Goal: Task Accomplishment & Management: Manage account settings

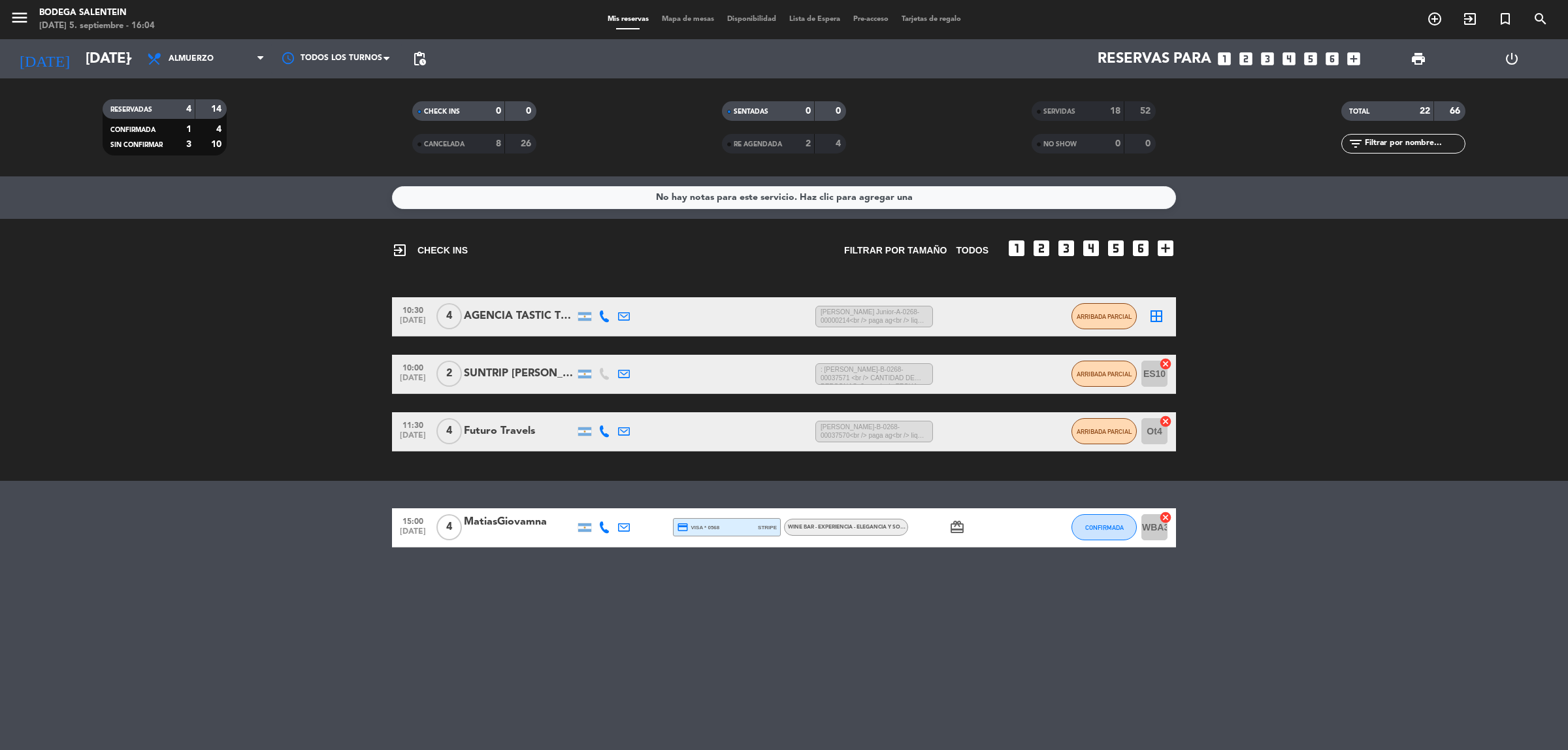
click at [1485, 577] on div "No hay notas para este servicio. Haz clic para agregar una exit_to_app CHECK IN…" at bounding box center [784, 463] width 1568 height 573
click at [527, 513] on div "MatiasGiovamna" at bounding box center [520, 521] width 111 height 17
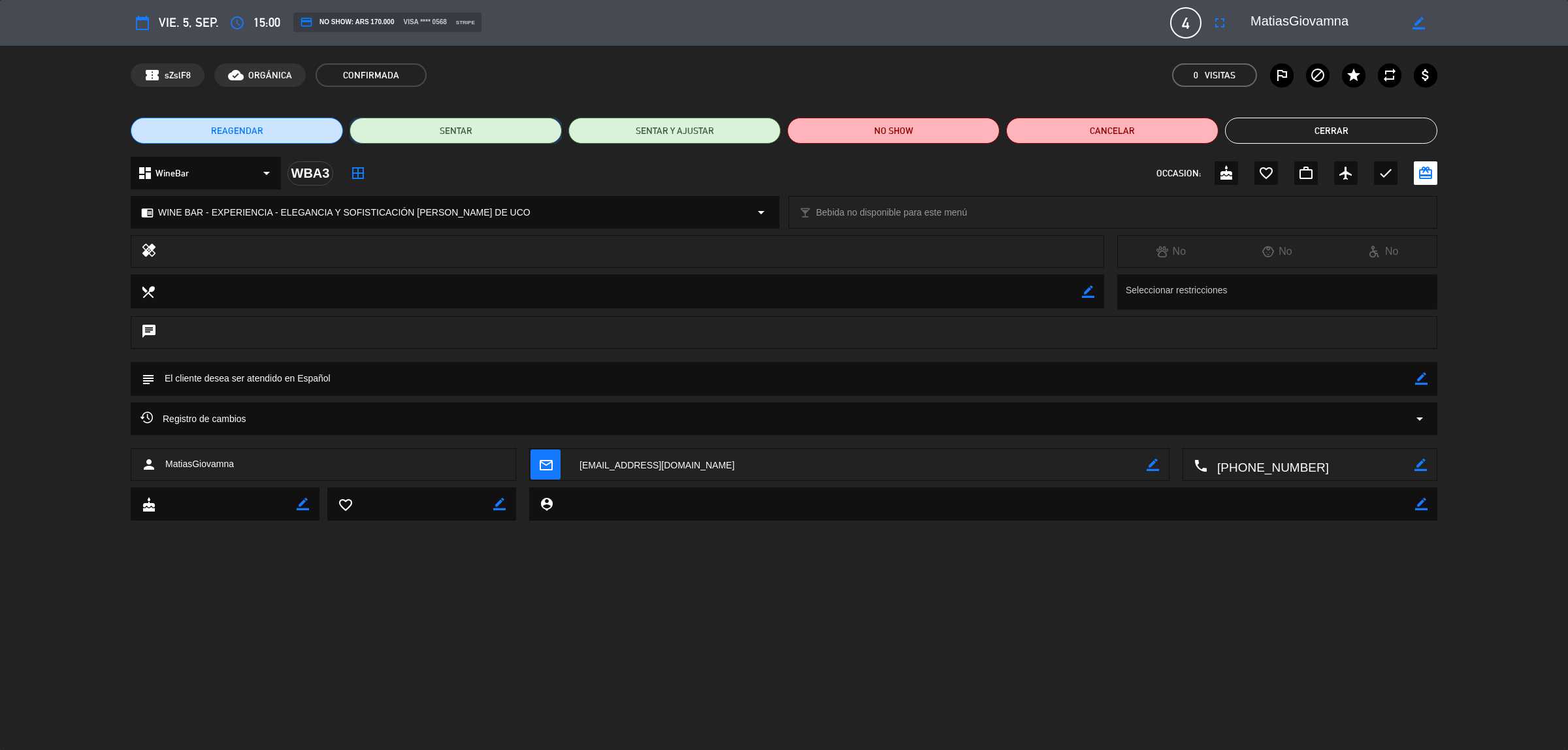
click at [469, 135] on button "SENTAR" at bounding box center [456, 130] width 212 height 26
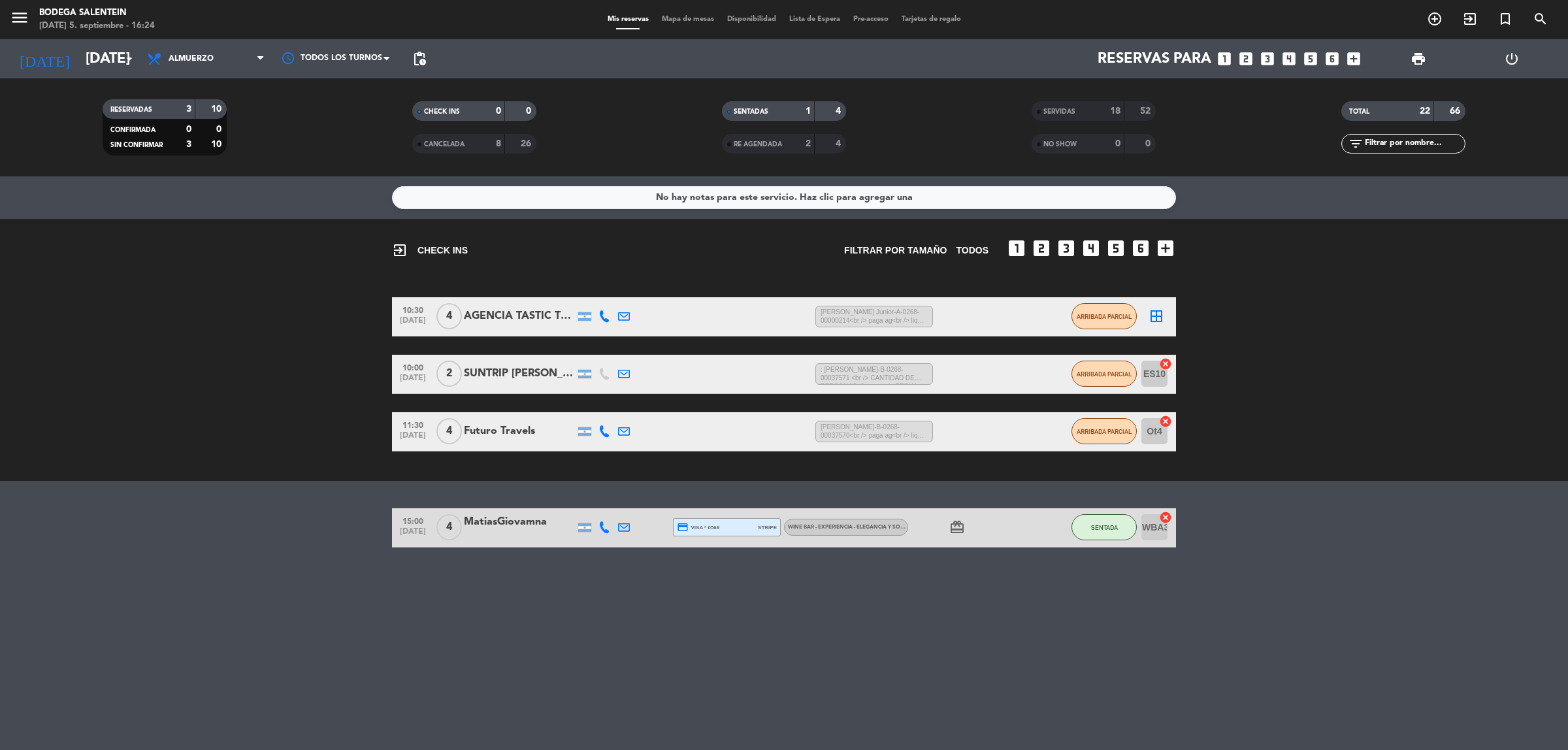
click at [964, 530] on icon "card_giftcard" at bounding box center [957, 527] width 16 height 16
click at [963, 527] on icon "card_giftcard" at bounding box center [957, 527] width 16 height 16
click at [608, 617] on div "No hay notas para este servicio. Haz clic para agregar una exit_to_app CHECK IN…" at bounding box center [784, 463] width 1568 height 573
click at [965, 526] on span "card_giftcard" at bounding box center [957, 527] width 20 height 16
click at [960, 527] on icon "card_giftcard" at bounding box center [957, 527] width 16 height 16
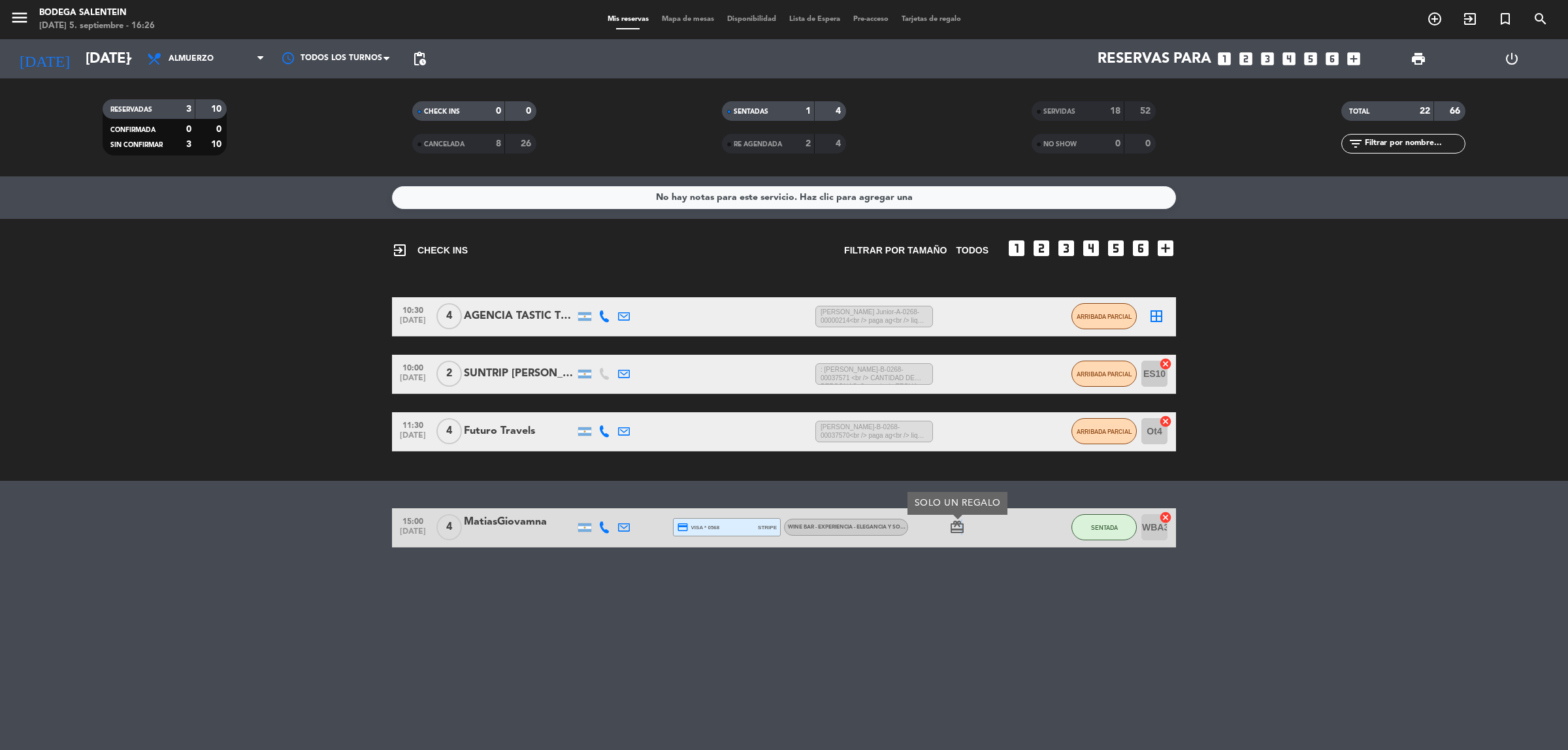
click at [960, 527] on icon "card_giftcard" at bounding box center [957, 527] width 16 height 16
click at [990, 675] on div "No hay notas para este servicio. Haz clic para agregar una exit_to_app CHECK IN…" at bounding box center [784, 463] width 1568 height 573
click at [963, 527] on icon "card_giftcard" at bounding box center [957, 527] width 16 height 16
click at [965, 527] on span "card_giftcard SOLO UN REGALO" at bounding box center [957, 527] width 20 height 16
click at [961, 527] on icon "card_giftcard" at bounding box center [957, 527] width 16 height 16
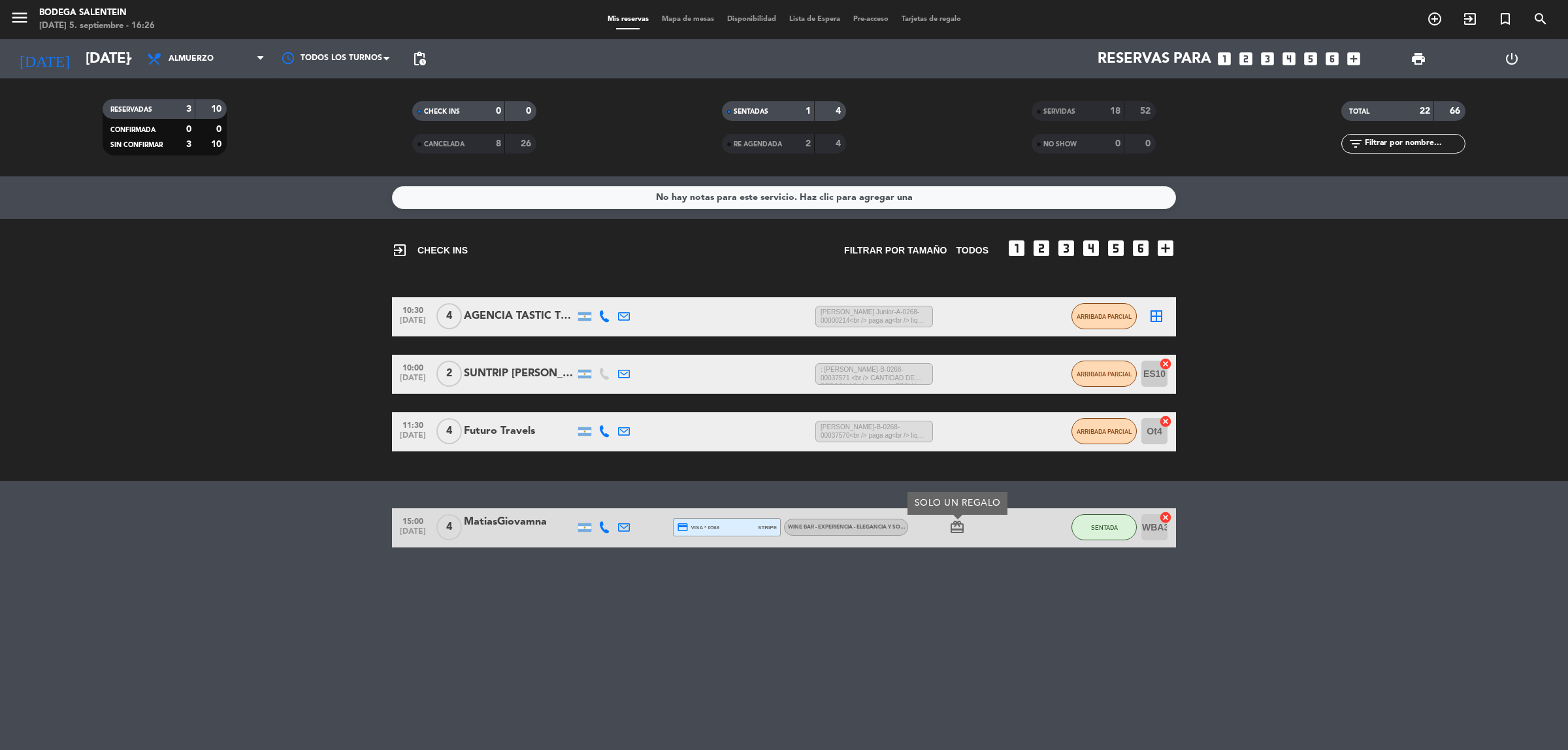
click at [961, 527] on icon "card_giftcard" at bounding box center [957, 527] width 16 height 16
click at [962, 527] on icon "card_giftcard" at bounding box center [957, 527] width 16 height 16
click at [1032, 520] on div at bounding box center [1043, 527] width 36 height 39
click at [1417, 553] on div "No hay notas para este servicio. Haz clic para agregar una exit_to_app CHECK IN…" at bounding box center [784, 463] width 1568 height 573
click at [994, 622] on div "No hay notas para este servicio. Haz clic para agregar una exit_to_app CHECK IN…" at bounding box center [784, 463] width 1568 height 573
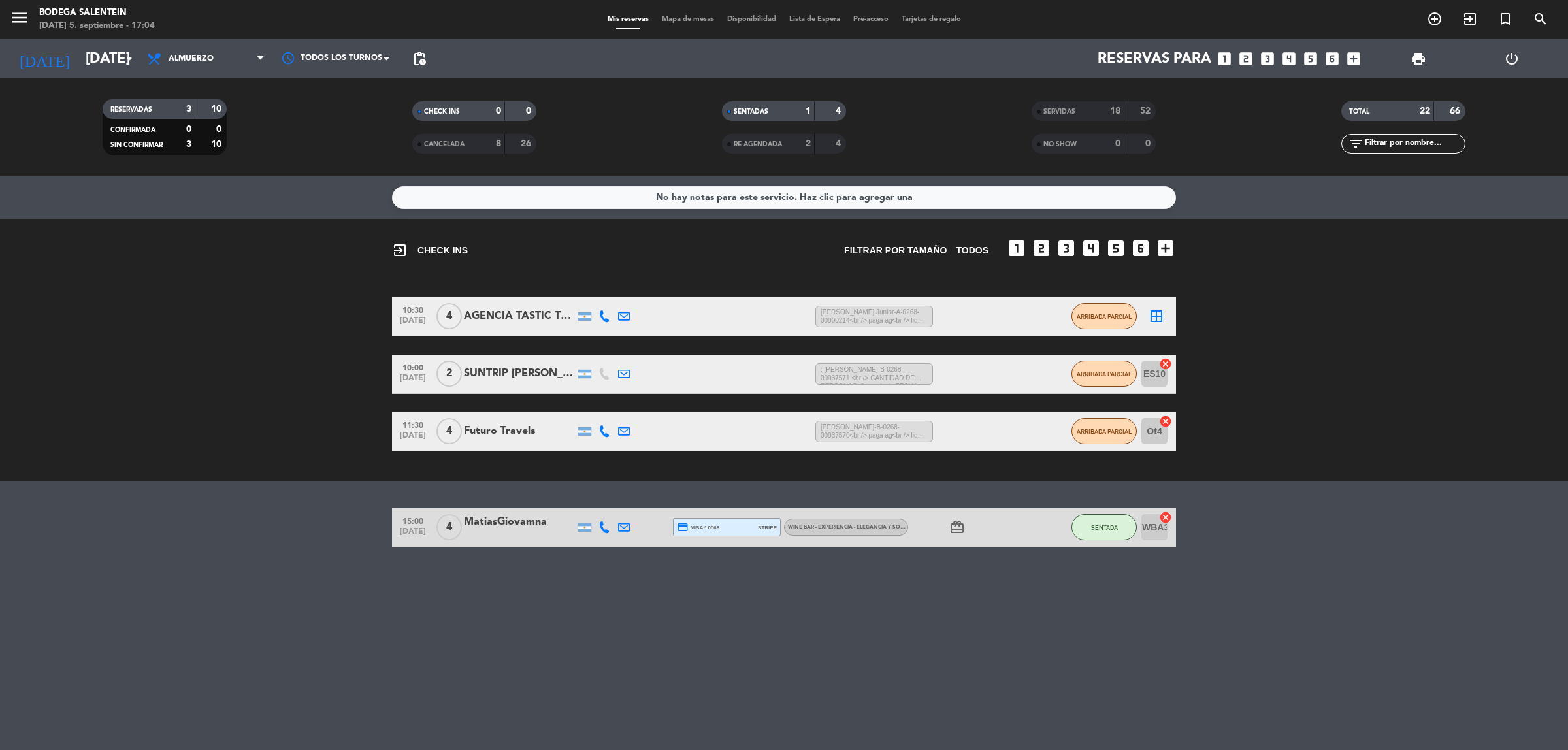
click at [535, 520] on div "MatiasGiovamna" at bounding box center [520, 521] width 111 height 17
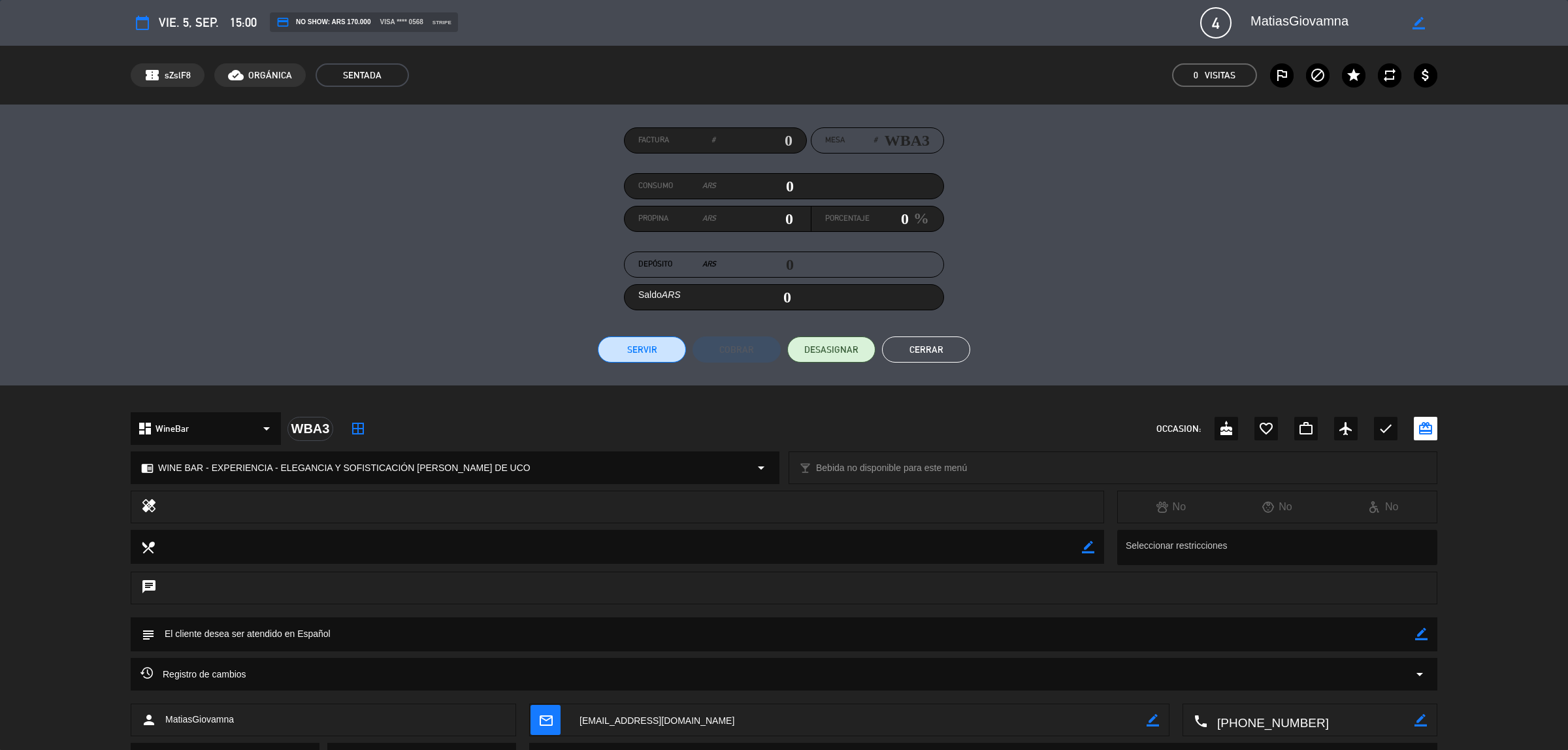
click at [792, 186] on input "0" at bounding box center [755, 186] width 78 height 20
type input "3"
type input "03"
type input "34"
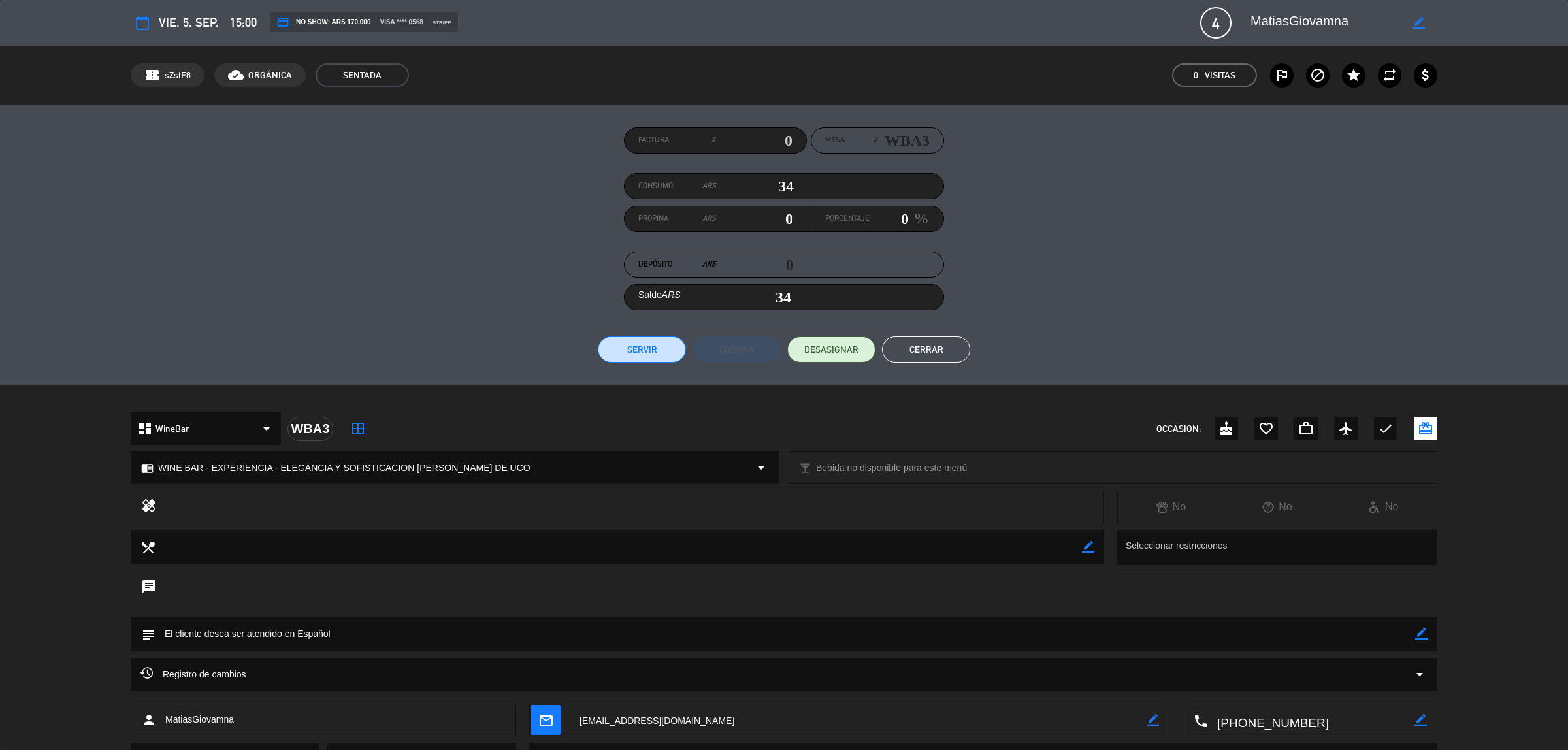
type input "340"
type input "3400"
type input "3,400"
type input "34000"
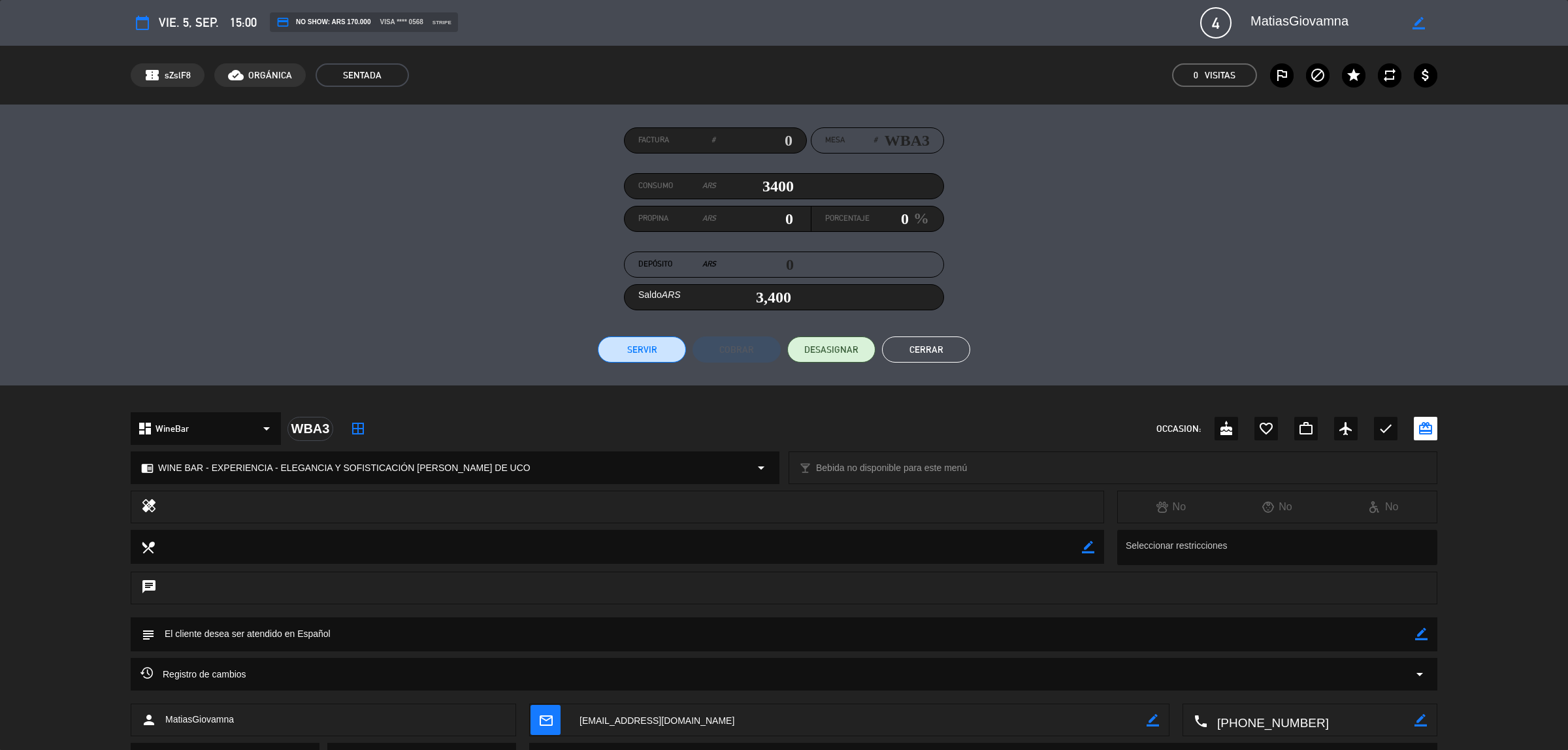
type input "34,000"
type input "340000"
type input "340,000"
type input "340000"
click at [634, 351] on button "Servir" at bounding box center [642, 349] width 88 height 26
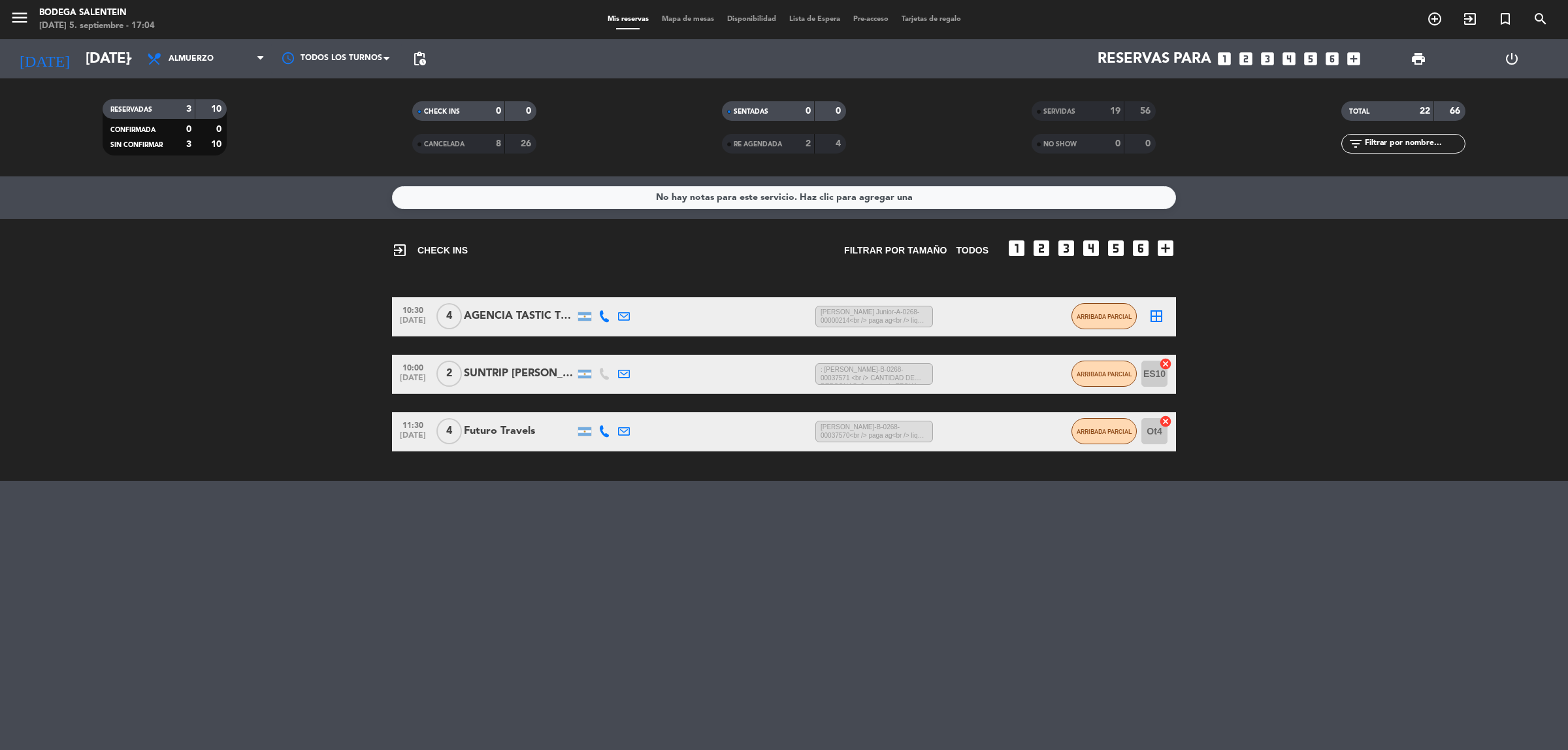
drag, startPoint x: 671, startPoint y: 512, endPoint x: 647, endPoint y: 530, distance: 30.0
click at [671, 504] on div "No hay notas para este servicio. Haz clic para agregar una exit_to_app CHECK IN…" at bounding box center [784, 463] width 1568 height 573
click at [121, 49] on input "[DATE]" at bounding box center [170, 59] width 182 height 29
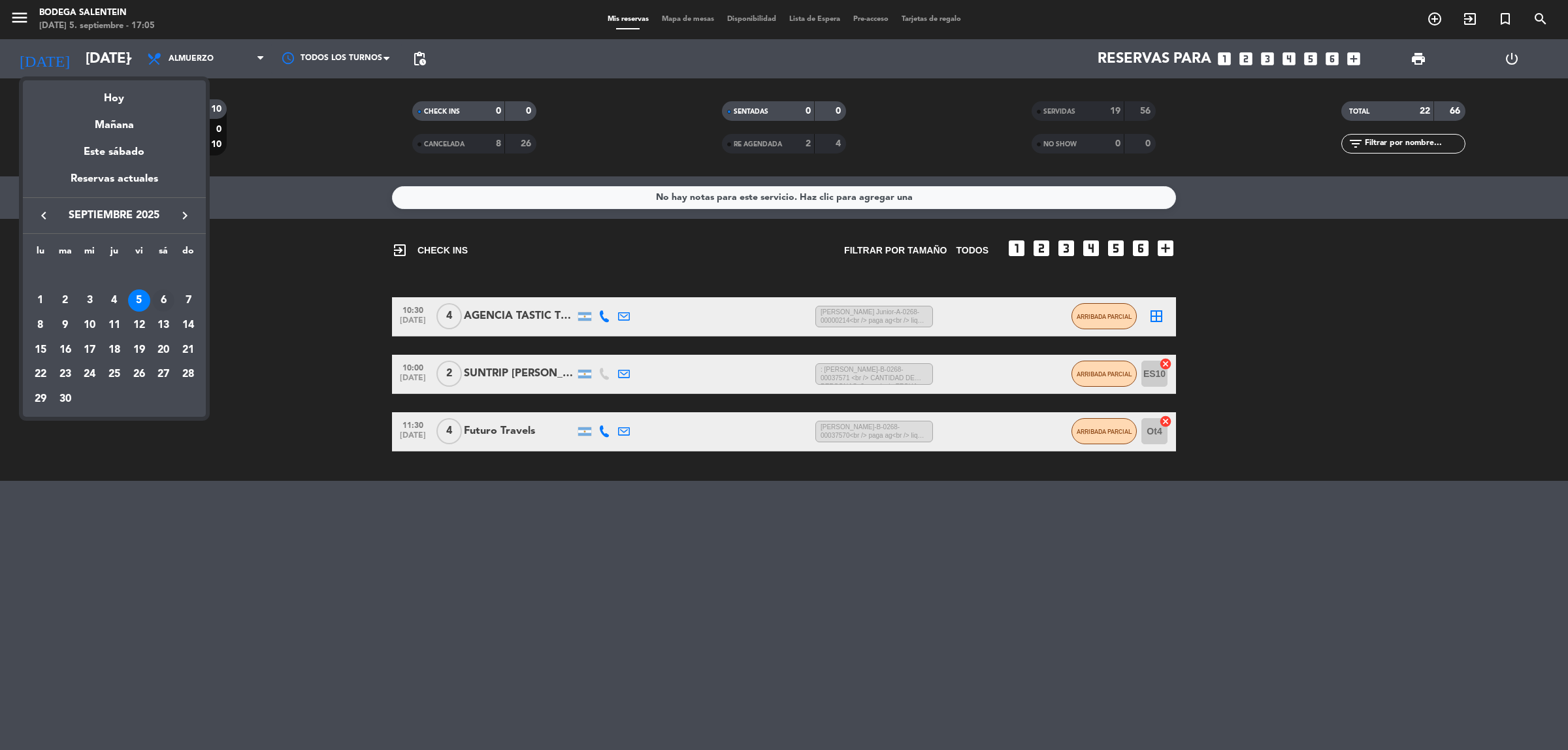
click at [162, 299] on div "6" at bounding box center [163, 300] width 22 height 22
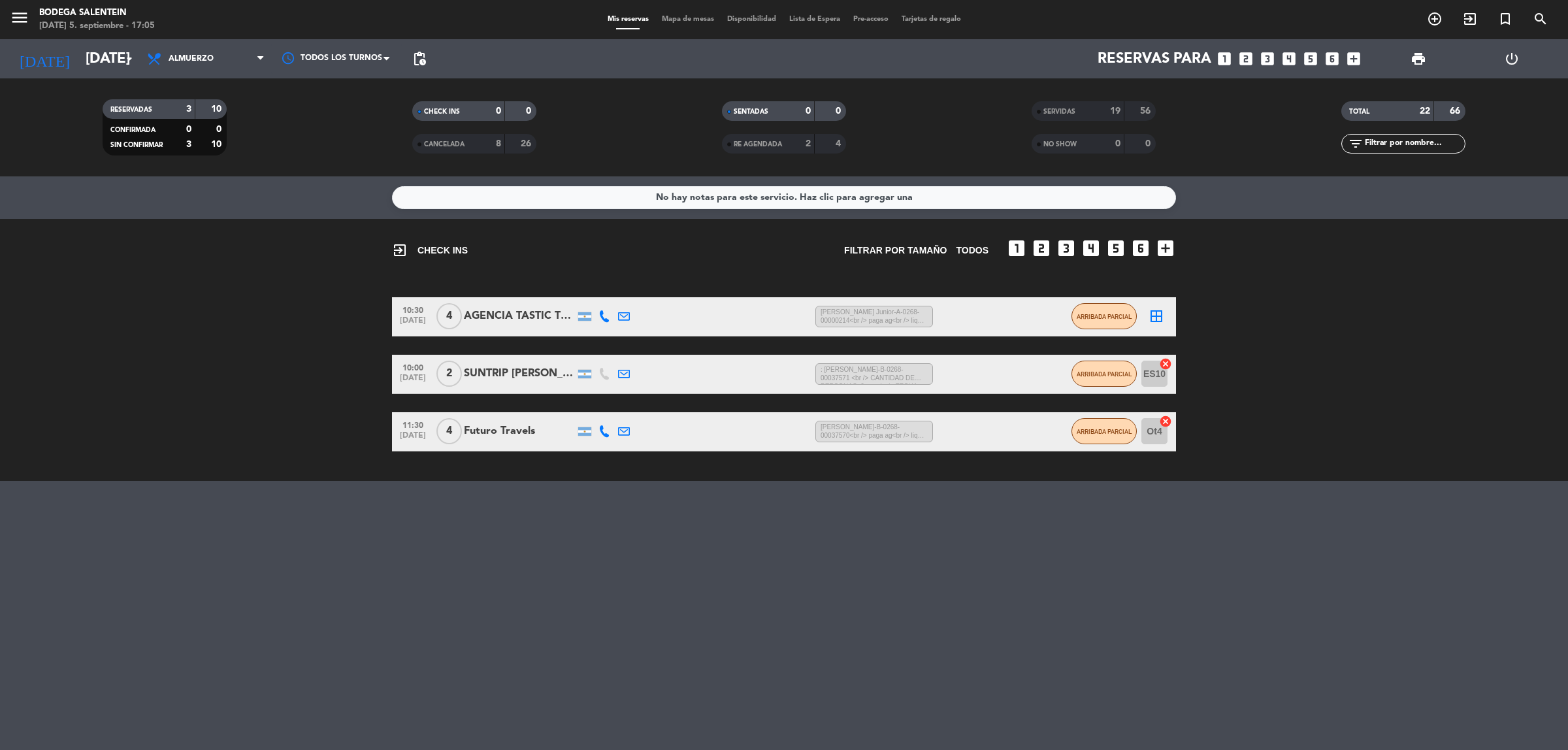
type input "[DATE]"
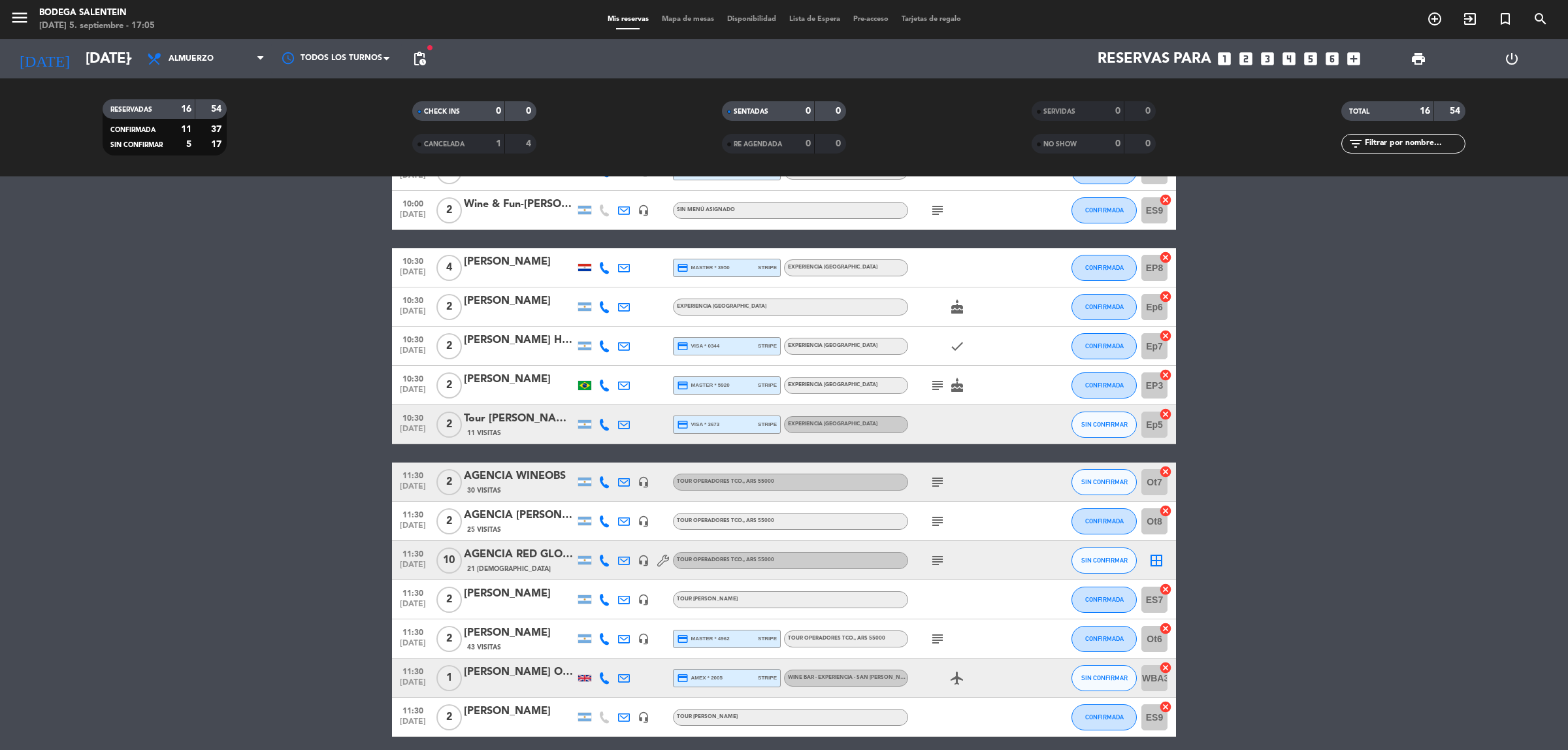
scroll to position [214, 0]
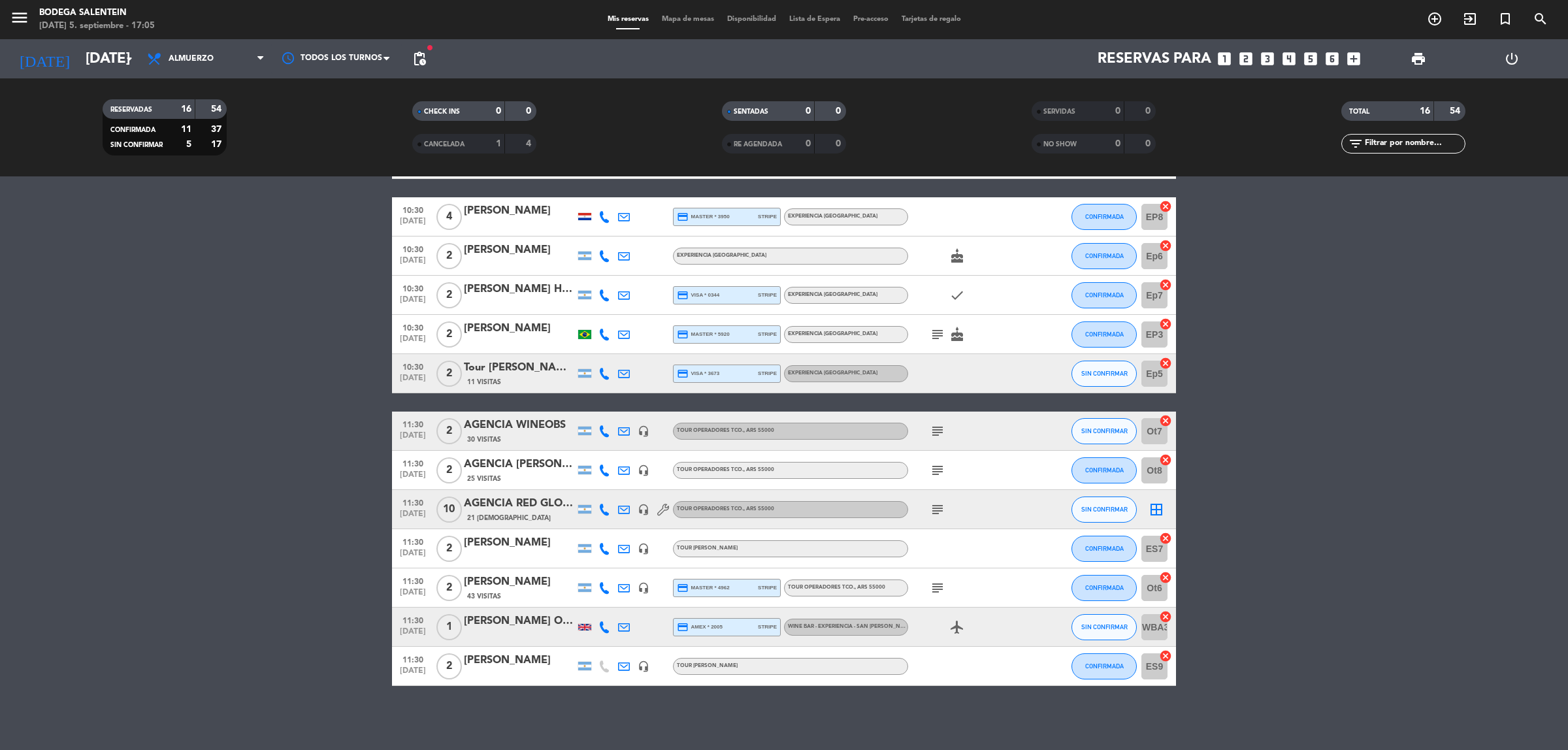
click at [580, 626] on div at bounding box center [585, 627] width 13 height 6
click at [488, 619] on div "[PERSON_NAME] O'[PERSON_NAME]" at bounding box center [520, 621] width 111 height 17
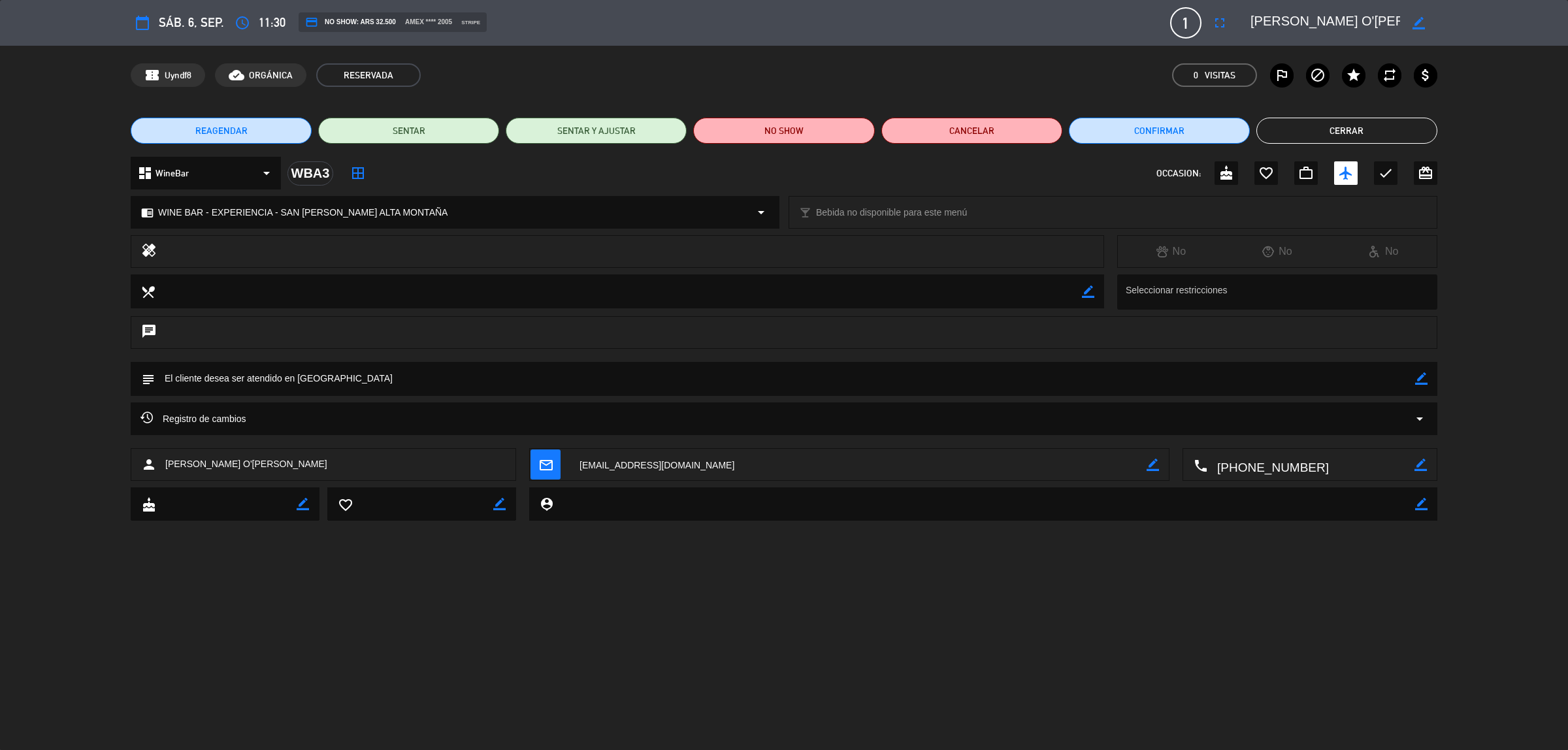
click at [1482, 229] on div "chrome_reader_mode WINE BAR - EXPERIENCIA - SAN [PERSON_NAME] ALTA MONTAÑA arro…" at bounding box center [784, 219] width 1568 height 32
drag, startPoint x: 576, startPoint y: 464, endPoint x: 706, endPoint y: 470, distance: 130.1
click at [706, 470] on textarea at bounding box center [858, 465] width 577 height 32
click at [554, 465] on span "mail_outline" at bounding box center [546, 464] width 30 height 30
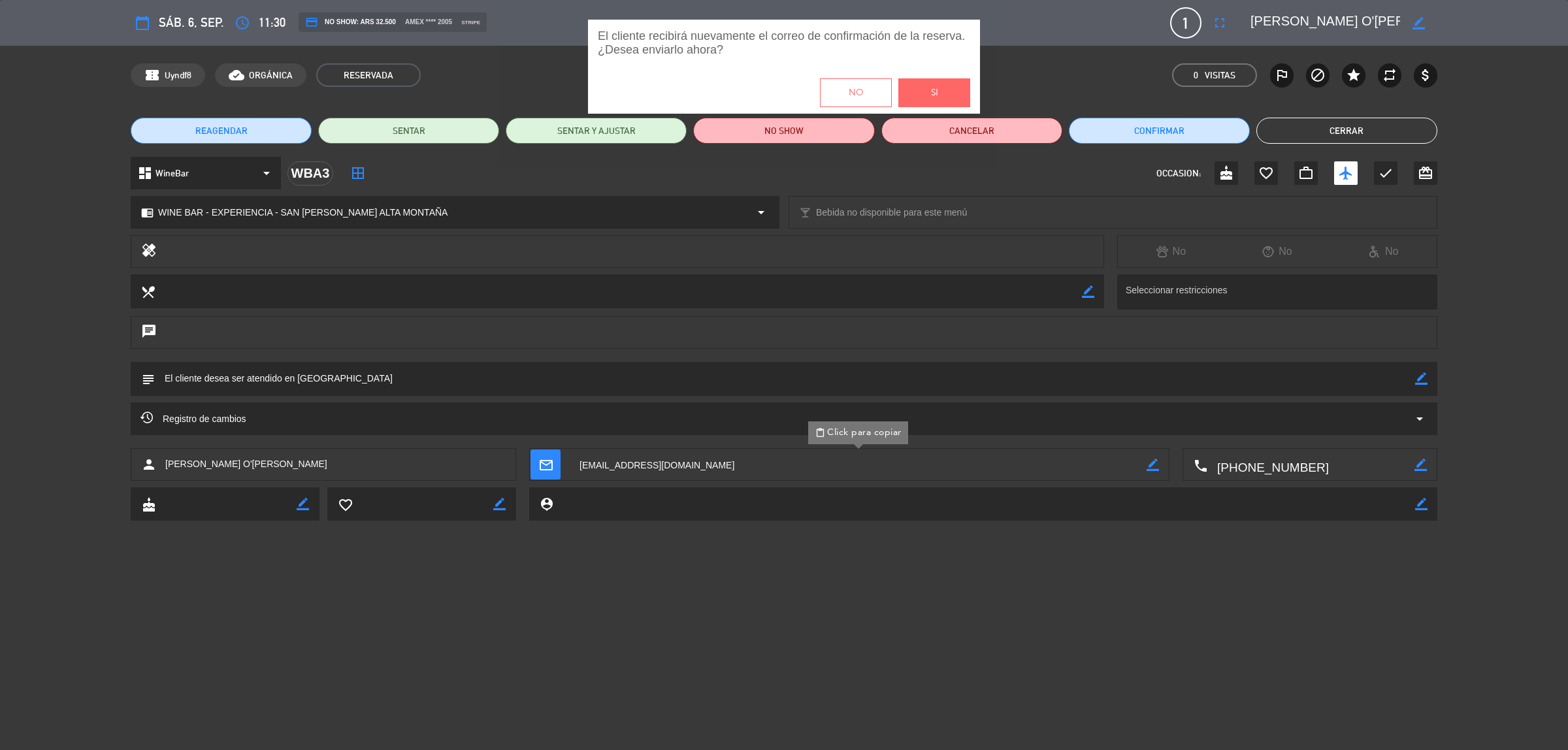
click at [684, 47] on span "¿Desea enviarlo ahora?" at bounding box center [784, 49] width 372 height 13
click at [860, 89] on span "No" at bounding box center [856, 93] width 14 height 15
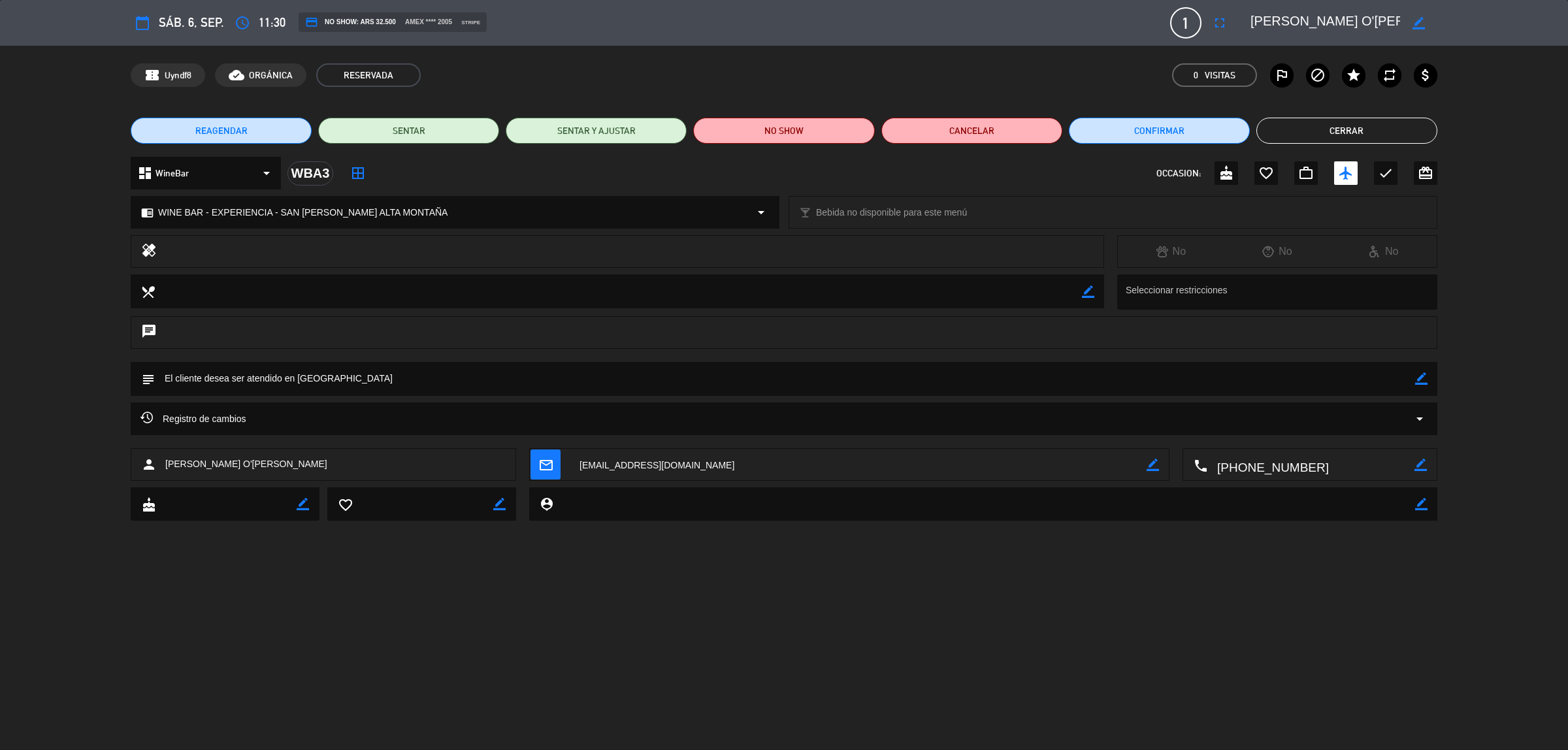
click at [605, 459] on textarea at bounding box center [858, 465] width 577 height 32
click at [689, 657] on div "calendar_today sáb. 6, sep. access_time 11:30 credit_card NO SHOW: ARS 32.500 a…" at bounding box center [784, 375] width 1568 height 750
click at [1329, 125] on button "Cerrar" at bounding box center [1347, 130] width 181 height 26
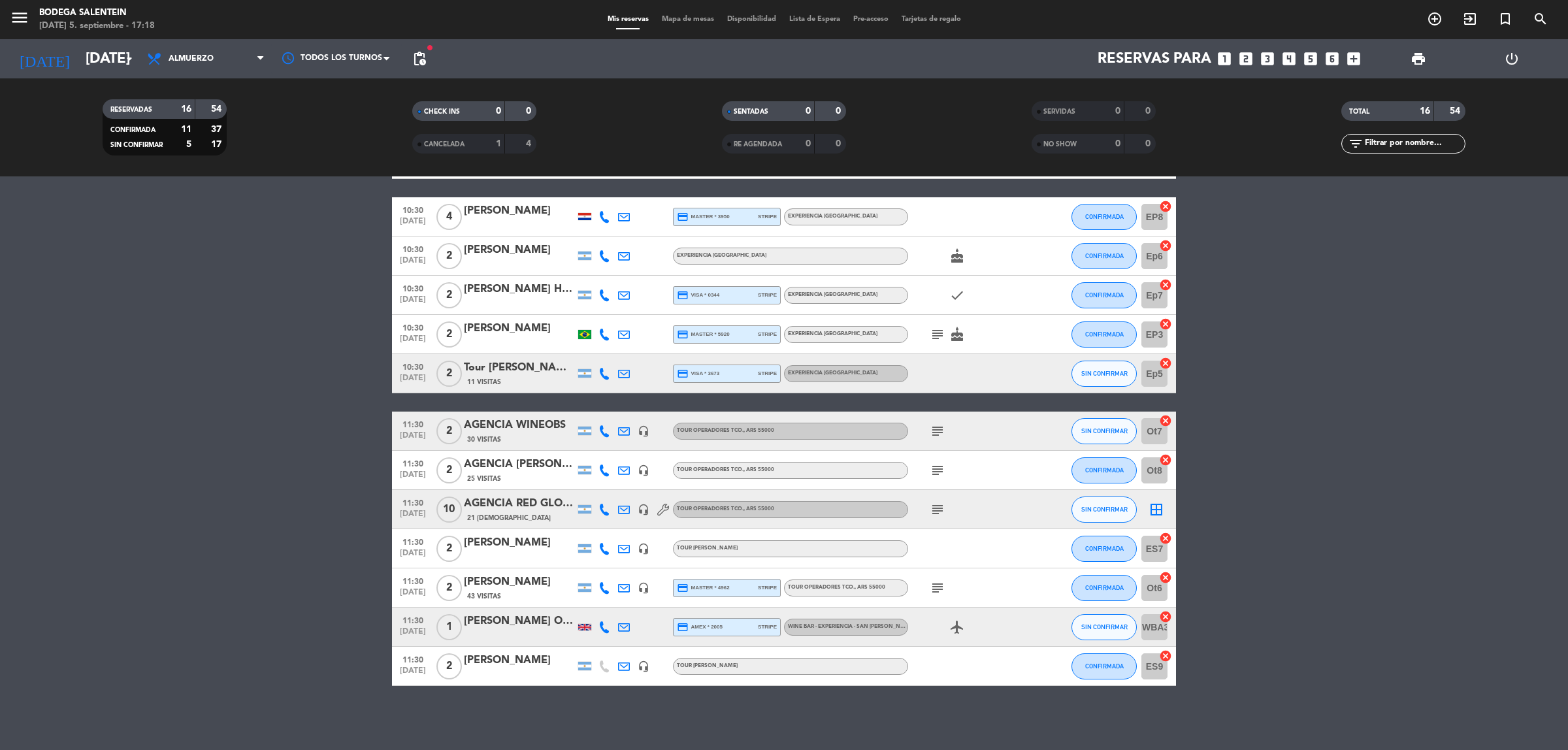
click at [480, 614] on div "[PERSON_NAME] O'[PERSON_NAME]" at bounding box center [520, 621] width 111 height 17
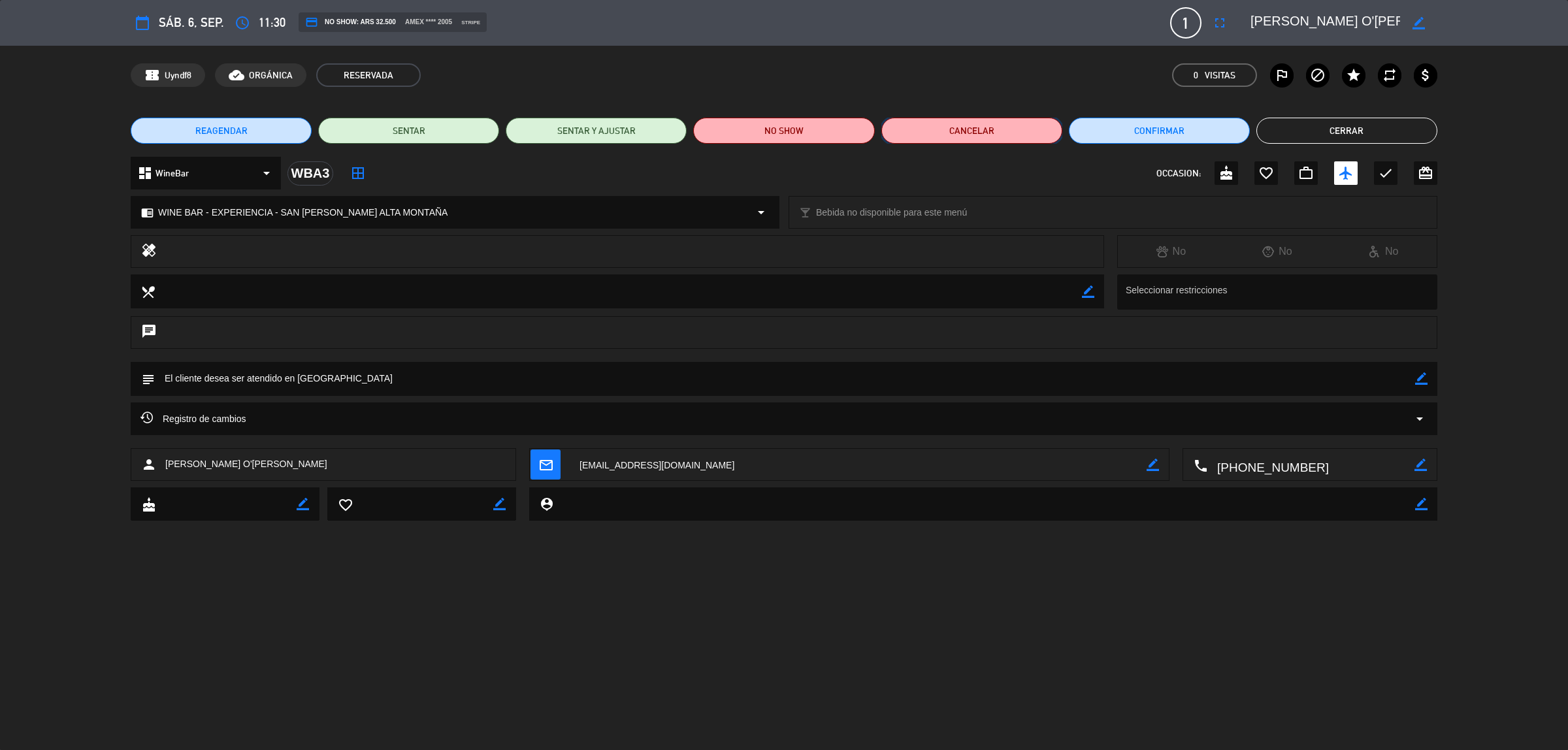
click at [958, 128] on button "Cancelar" at bounding box center [971, 130] width 181 height 26
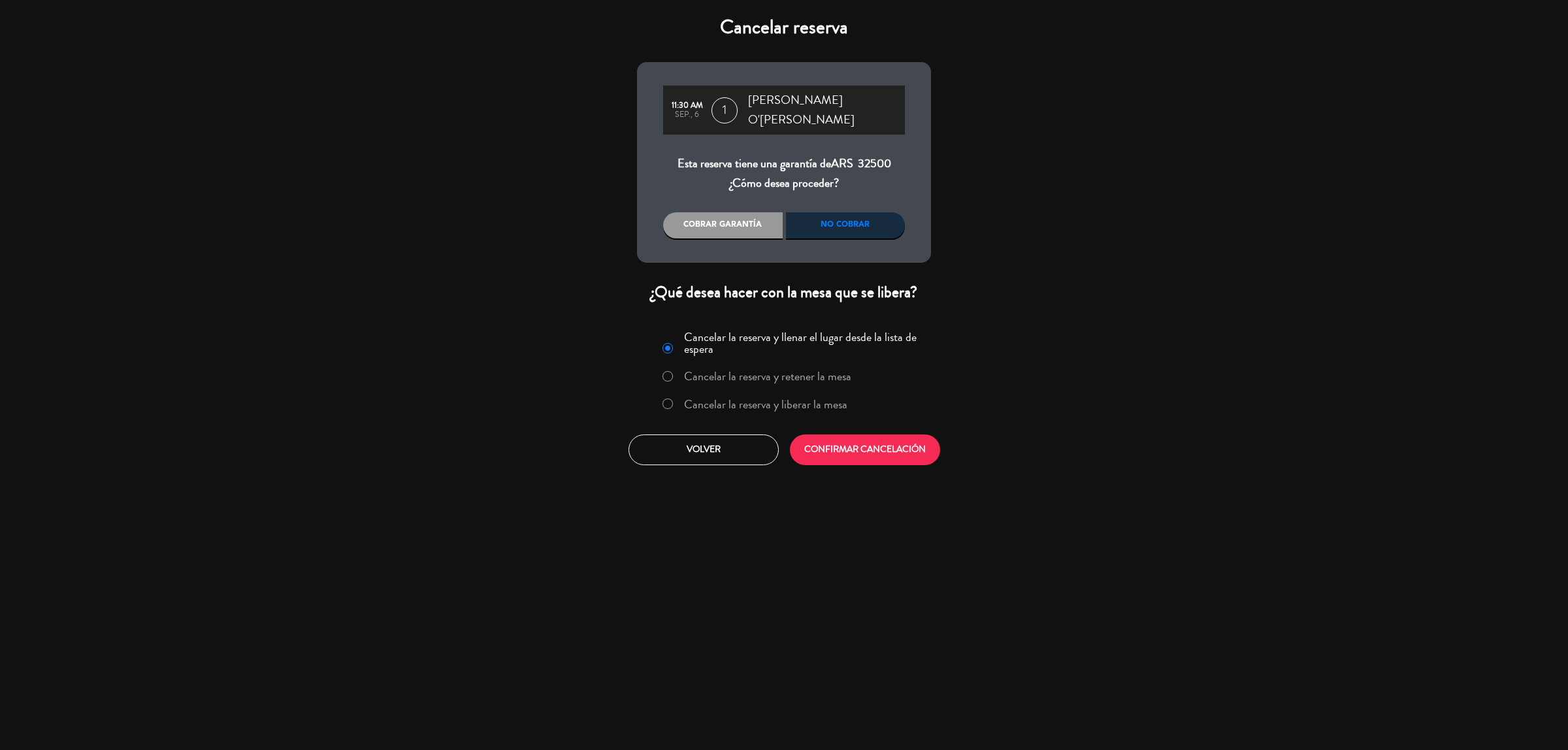
click at [840, 212] on div "No cobrar" at bounding box center [845, 225] width 120 height 26
click at [674, 393] on label "Cancelar la reserva y liberar la mesa" at bounding box center [754, 405] width 199 height 24
click at [870, 434] on button "CONFIRMAR CANCELACIÓN" at bounding box center [865, 449] width 151 height 31
